Goal: Check status

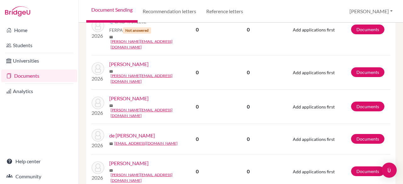
scroll to position [919, 0]
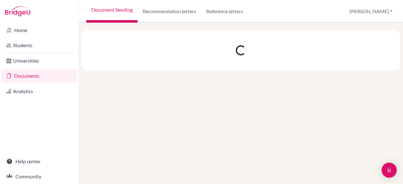
scroll to position [0, 0]
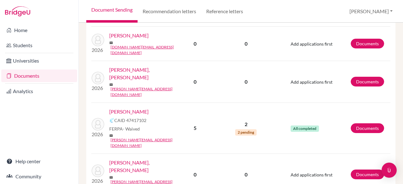
scroll to position [296, 0]
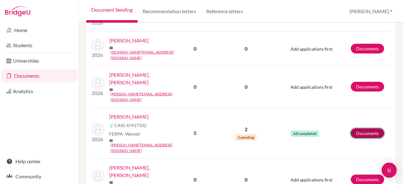
click at [358, 129] on link "Documents" at bounding box center [367, 134] width 33 height 10
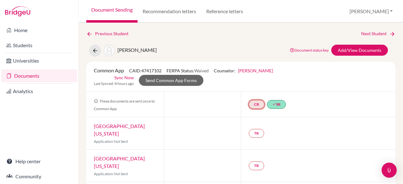
click at [256, 104] on link "CR" at bounding box center [257, 104] width 16 height 9
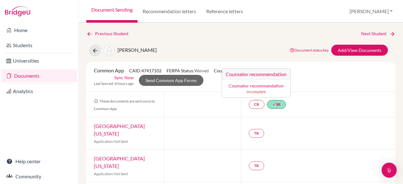
click at [312, 112] on div "CR Counselor recommendation Counselor recommendation Incomplete done SR" at bounding box center [318, 104] width 155 height 25
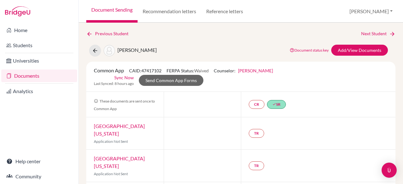
click at [37, 77] on link "Documents" at bounding box center [39, 76] width 76 height 13
